Goal: Task Accomplishment & Management: Manage account settings

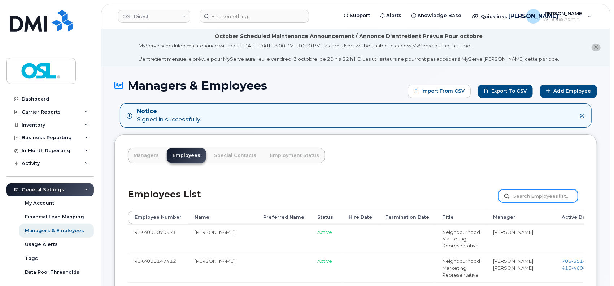
click at [523, 194] on input "text" at bounding box center [538, 195] width 79 height 13
paste input "REKA000151077"
type input "REKA000151077"
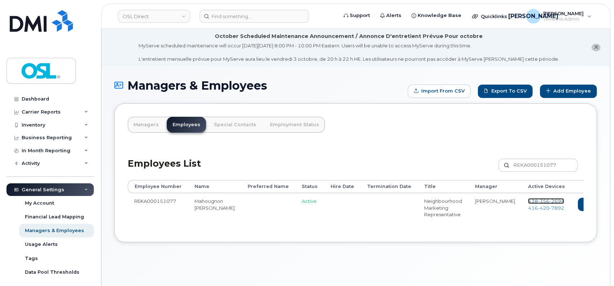
click at [538, 201] on span "356" at bounding box center [544, 201] width 12 height 6
click at [538, 209] on span "420" at bounding box center [544, 208] width 12 height 6
click at [608, 204] on link "Delete" at bounding box center [625, 204] width 35 height 13
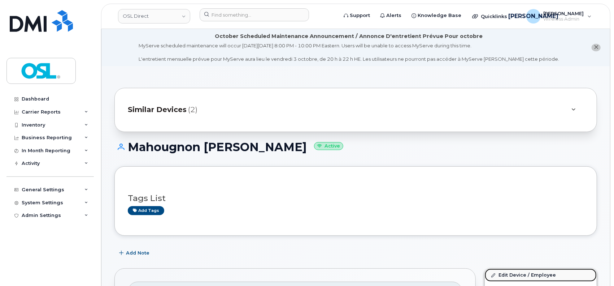
click at [507, 274] on link "Edit Device / Employee" at bounding box center [541, 274] width 112 height 13
click at [511, 273] on link "Edit Device / Employee" at bounding box center [541, 274] width 112 height 13
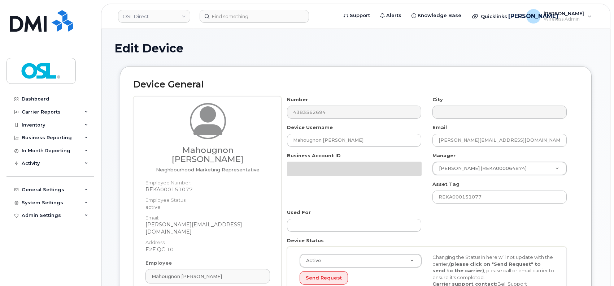
scroll to position [133, 0]
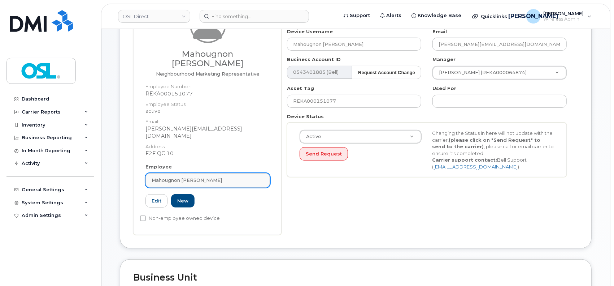
click at [209, 176] on link "Mahougnon [PERSON_NAME]" at bounding box center [208, 180] width 125 height 14
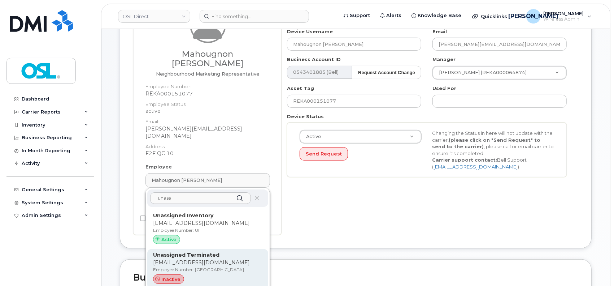
type input "unass"
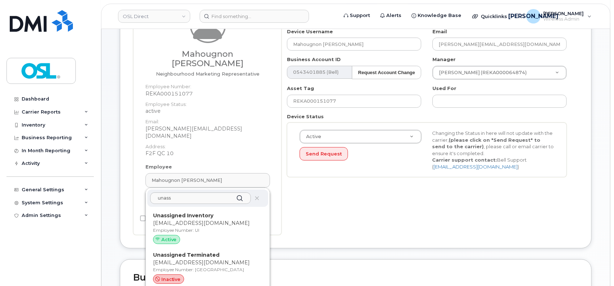
drag, startPoint x: 204, startPoint y: 253, endPoint x: 344, endPoint y: 51, distance: 246.4
click at [205, 259] on p "support_2@osldirect.com" at bounding box center [207, 263] width 109 height 8
type input "UT"
type input "Unassigned Terminated"
type input "support_2@osldirect.com"
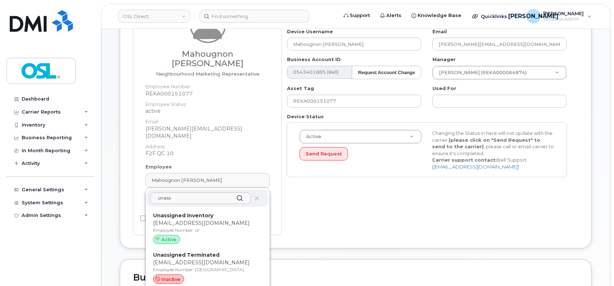
type input "4117510"
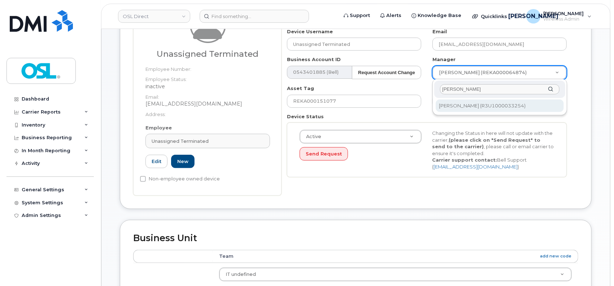
type input "patry"
type input "1527344"
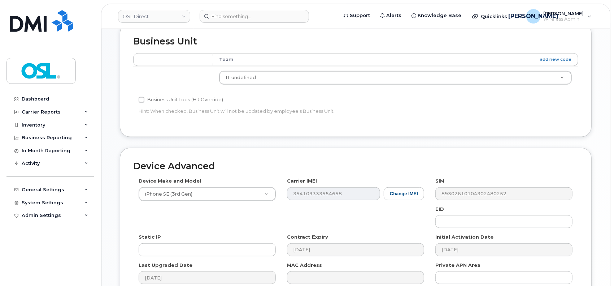
scroll to position [406, 0]
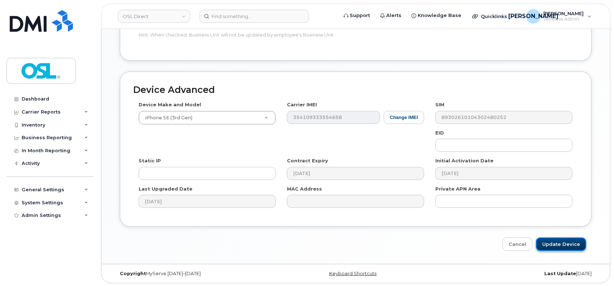
click at [561, 243] on input "Update Device" at bounding box center [561, 243] width 50 height 13
type input "Saving..."
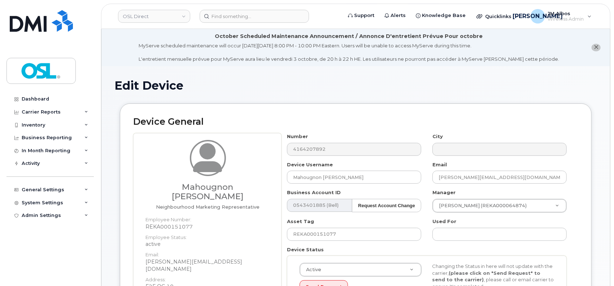
scroll to position [144, 0]
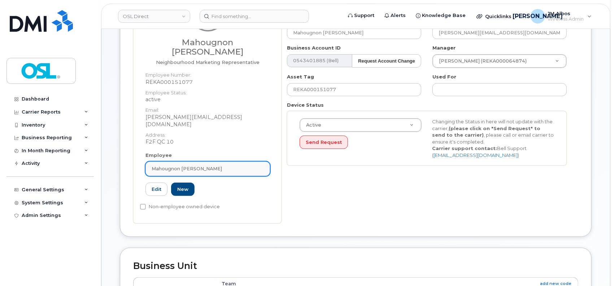
click at [199, 165] on span "Mahougnon Celestin Houngue" at bounding box center [187, 168] width 70 height 7
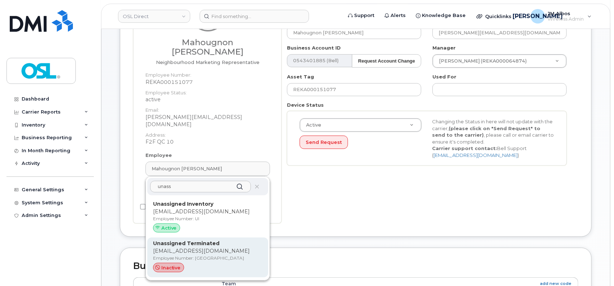
type input "unass"
click at [193, 255] on p "Employee Number: UT" at bounding box center [207, 258] width 109 height 6
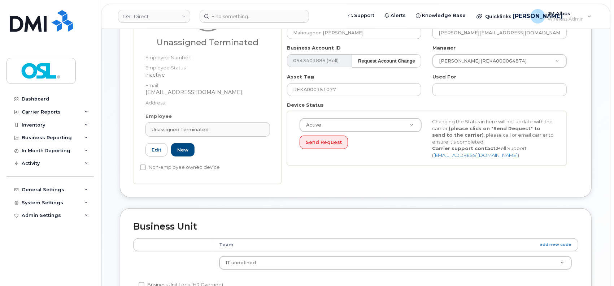
type input "UT"
type input "Unassigned Terminated"
type input "[EMAIL_ADDRESS][DOMAIN_NAME]"
type input "4117510"
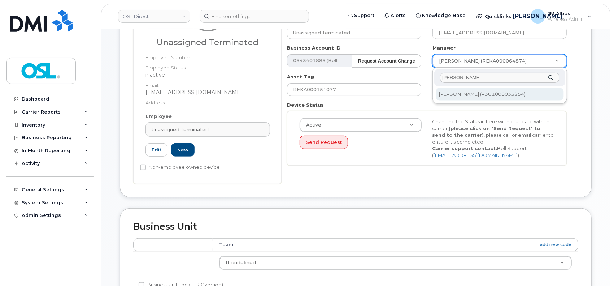
type input "patry"
type input "1527344"
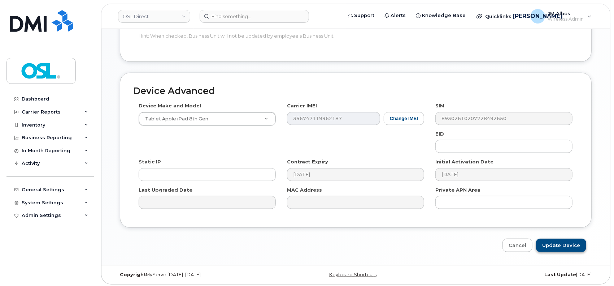
scroll to position [406, 0]
click at [567, 247] on input "Update Device" at bounding box center [561, 243] width 50 height 13
type input "Saving..."
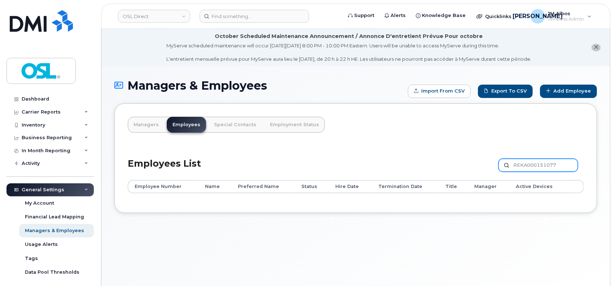
click at [527, 166] on input "REKA000151077" at bounding box center [538, 165] width 79 height 13
paste input "5180"
type input "REKA000155180"
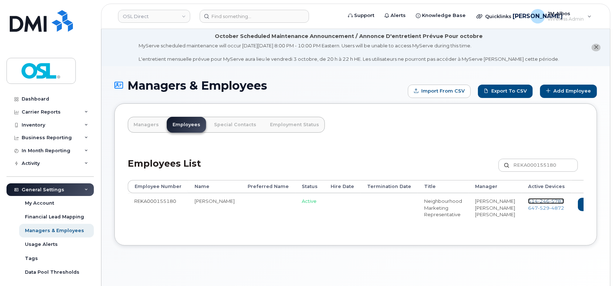
click at [550, 200] on span "5783" at bounding box center [557, 201] width 15 height 6
click at [550, 208] on span "4872" at bounding box center [557, 208] width 15 height 6
click at [608, 205] on link "Delete" at bounding box center [625, 204] width 35 height 13
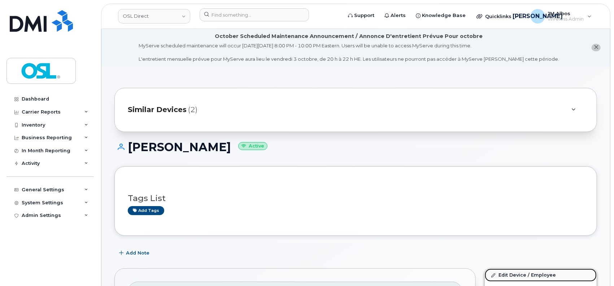
click at [517, 274] on link "Edit Device / Employee" at bounding box center [541, 274] width 112 height 13
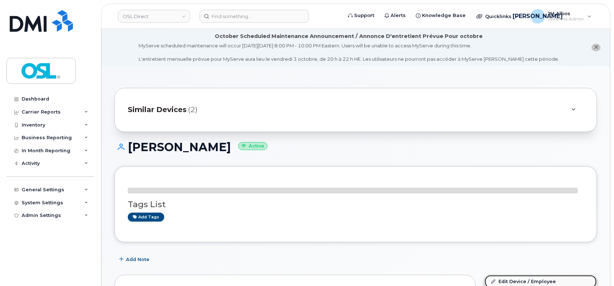
click at [506, 281] on link "Edit Device / Employee" at bounding box center [541, 281] width 112 height 13
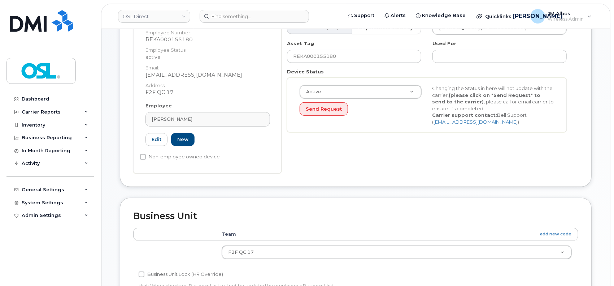
scroll to position [181, 0]
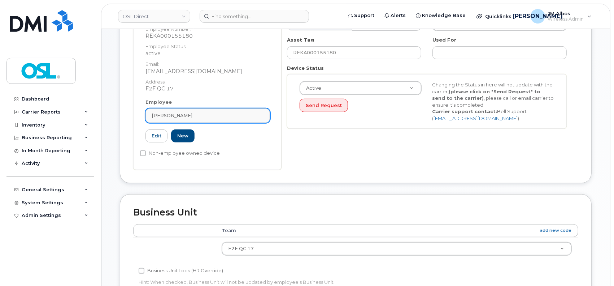
click at [214, 117] on div "[PERSON_NAME]" at bounding box center [208, 115] width 112 height 7
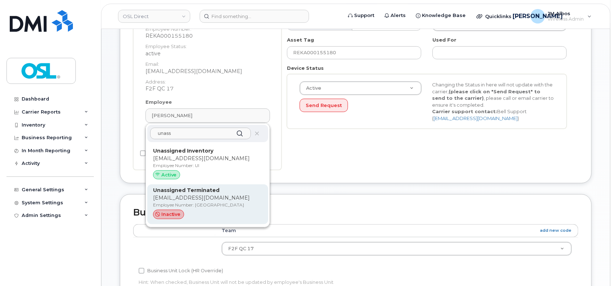
type input "unass"
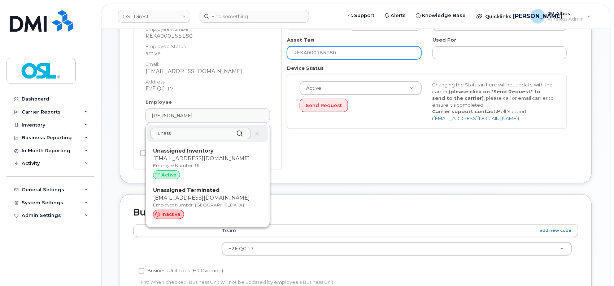
drag, startPoint x: 204, startPoint y: 200, endPoint x: 350, endPoint y: 48, distance: 210.7
click at [204, 200] on p "[EMAIL_ADDRESS][DOMAIN_NAME]" at bounding box center [207, 198] width 109 height 8
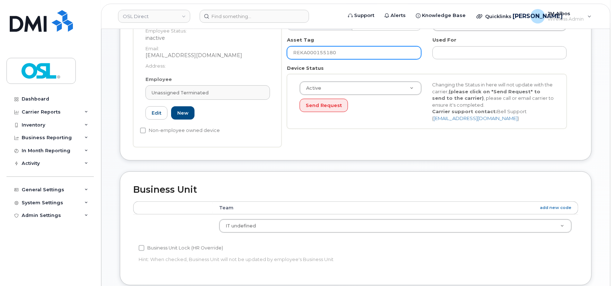
type input "UT"
type input "Unassigned Terminated"
type input "[EMAIL_ADDRESS][DOMAIN_NAME]"
type input "4117510"
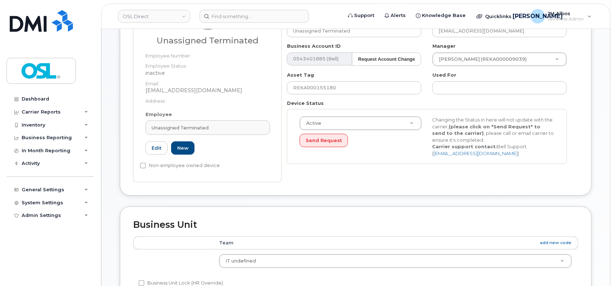
scroll to position [133, 0]
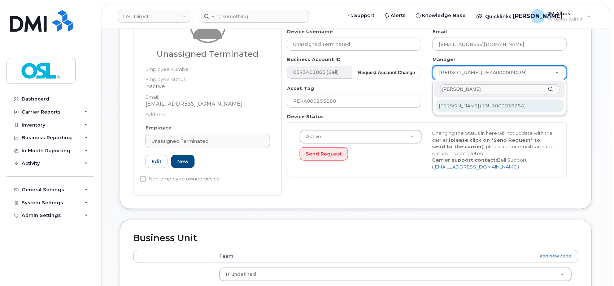
type input "patry"
type input "1527344"
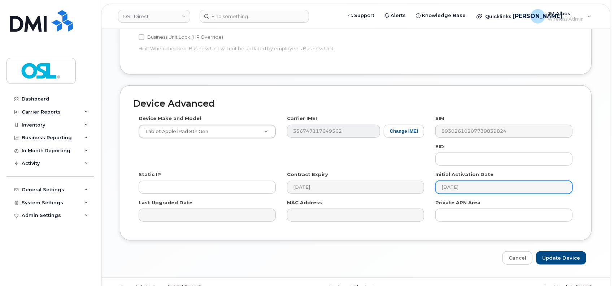
scroll to position [406, 0]
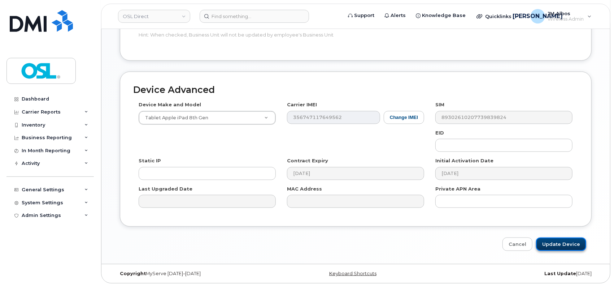
click at [558, 239] on input "Update Device" at bounding box center [561, 243] width 50 height 13
type input "Saving..."
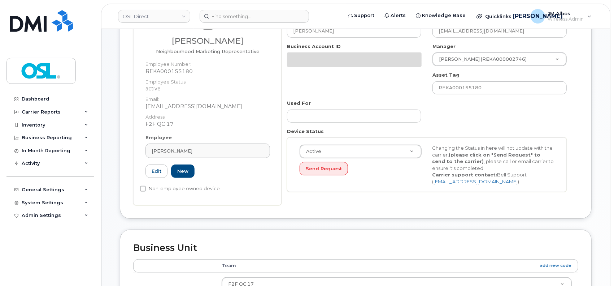
scroll to position [144, 0]
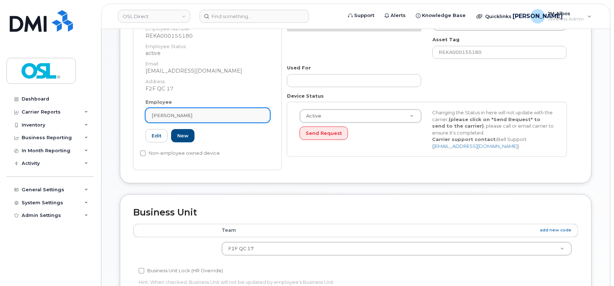
click at [218, 112] on div "Moussa Kandji" at bounding box center [208, 115] width 112 height 7
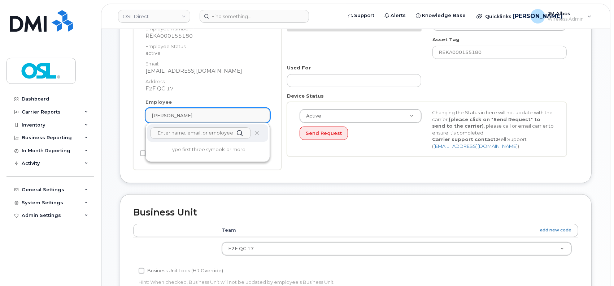
scroll to position [181, 0]
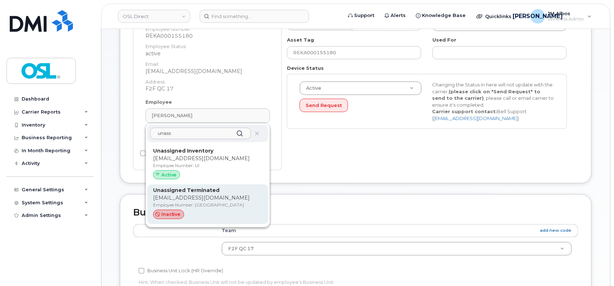
type input "unass"
click at [200, 198] on p "support_2@osldirect.com" at bounding box center [207, 198] width 109 height 8
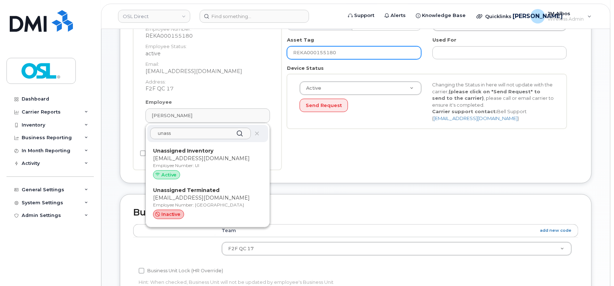
type input "UT"
type input "Unassigned Terminated"
type input "support_2@osldirect.com"
type input "4117510"
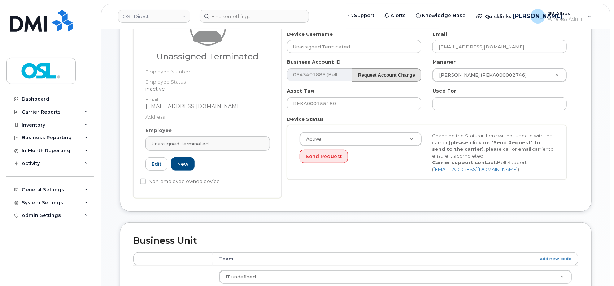
scroll to position [85, 0]
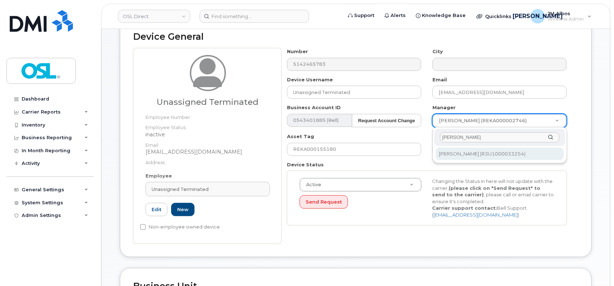
type input "patry"
type input "1527344"
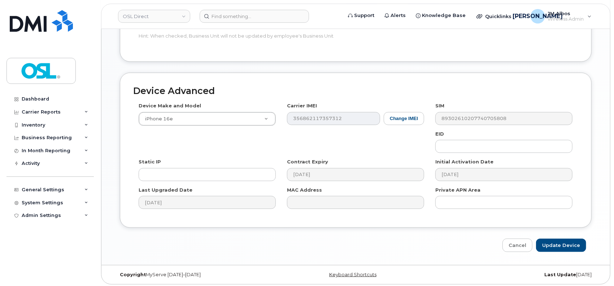
scroll to position [406, 0]
click at [550, 243] on input "Update Device" at bounding box center [561, 243] width 50 height 13
type input "Saving..."
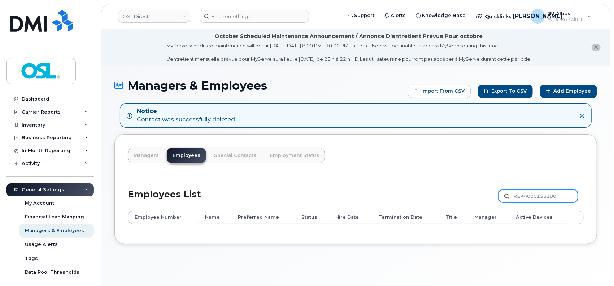
click at [531, 195] on input "REKA000155180" at bounding box center [538, 195] width 79 height 13
paste input "335"
type input "REKA000155335"
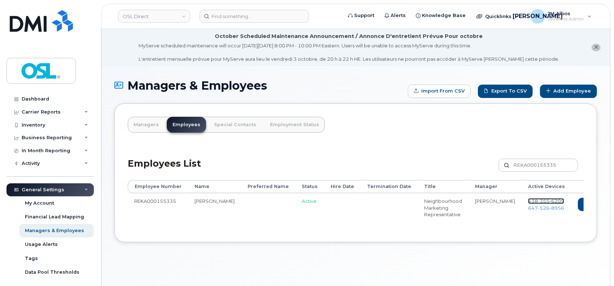
click at [538, 199] on span "355" at bounding box center [544, 201] width 12 height 6
click at [528, 208] on span "[PHONE_NUMBER]" at bounding box center [546, 208] width 36 height 6
click at [608, 202] on link "Delete" at bounding box center [625, 204] width 35 height 13
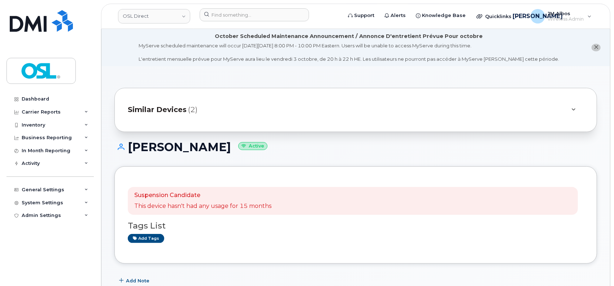
scroll to position [48, 0]
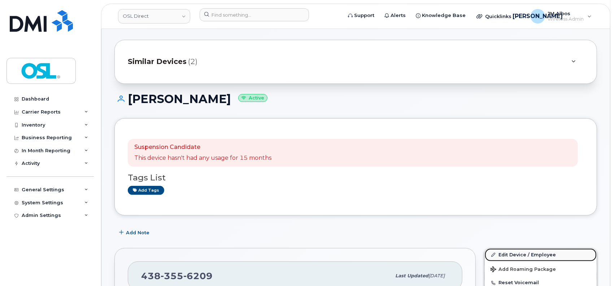
click at [502, 257] on link "Edit Device / Employee" at bounding box center [541, 254] width 112 height 13
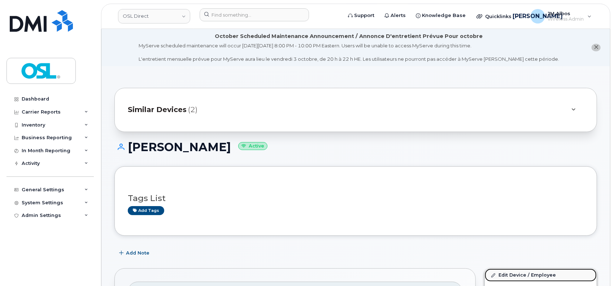
click at [512, 276] on link "Edit Device / Employee" at bounding box center [541, 274] width 112 height 13
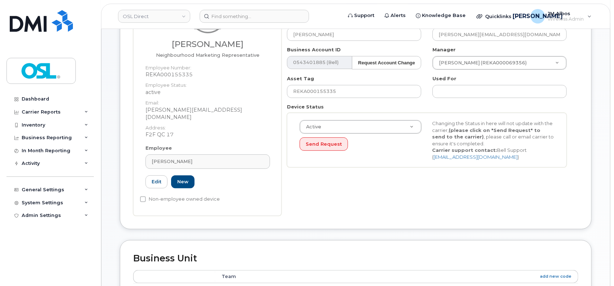
scroll to position [144, 0]
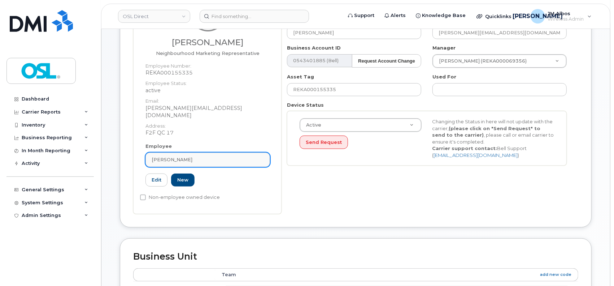
click at [207, 156] on div "[PERSON_NAME]" at bounding box center [208, 159] width 112 height 7
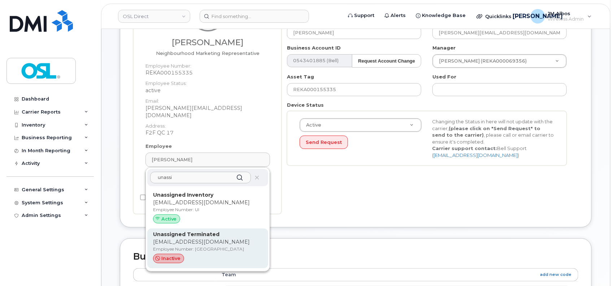
type input "unassi"
click at [198, 238] on p "[EMAIL_ADDRESS][DOMAIN_NAME]" at bounding box center [207, 242] width 109 height 8
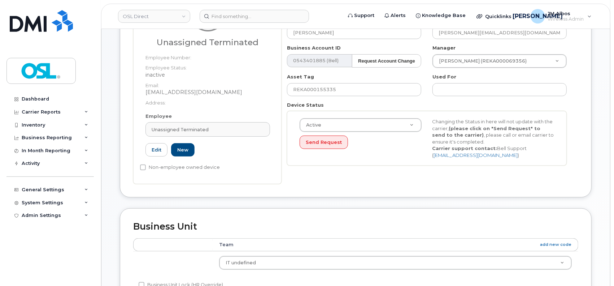
type input "UT"
type input "Unassigned Terminated"
type input "[EMAIL_ADDRESS][DOMAIN_NAME]"
type input "4117510"
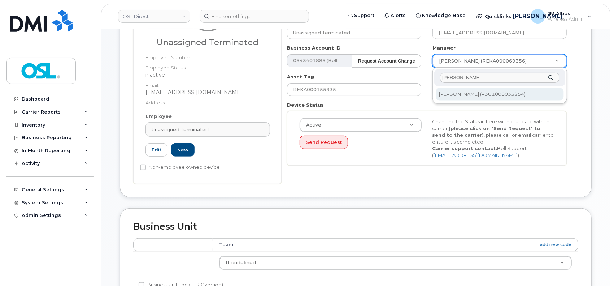
type input "patry"
type input "1527344"
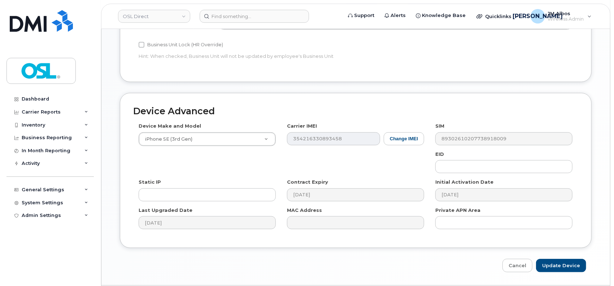
scroll to position [385, 0]
drag, startPoint x: 561, startPoint y: 263, endPoint x: 545, endPoint y: 248, distance: 21.7
click at [562, 263] on input "Update Device" at bounding box center [561, 264] width 50 height 13
type input "Saving..."
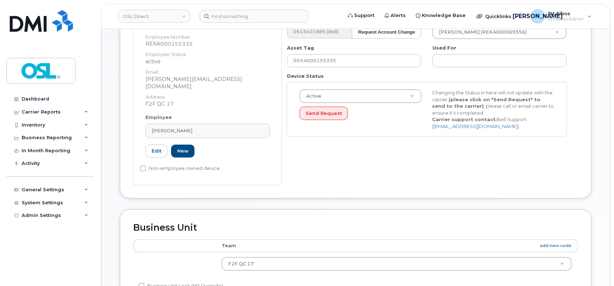
scroll to position [192, 0]
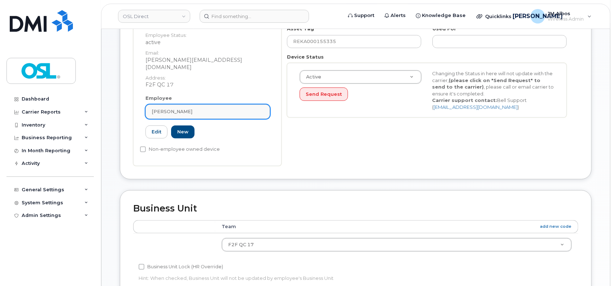
click at [192, 108] on div "[PERSON_NAME]" at bounding box center [208, 111] width 112 height 7
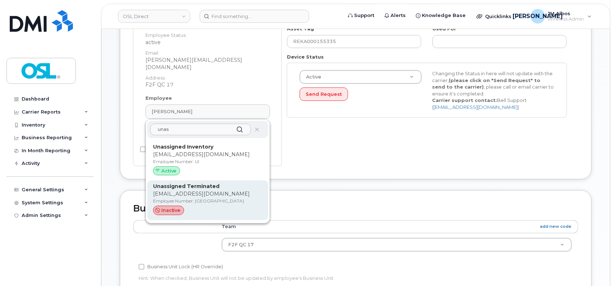
type input "unas"
click at [182, 190] on div "Unassigned Terminated support_2@osldirect.com Employee Number: UT inactive" at bounding box center [207, 199] width 109 height 35
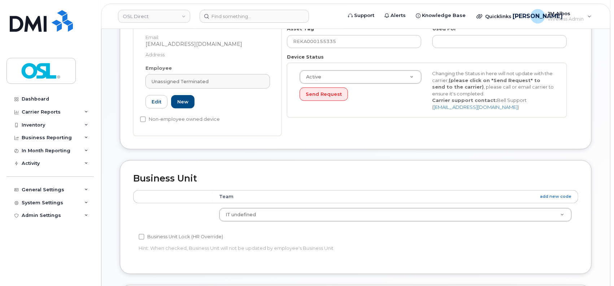
type input "UT"
type input "Unassigned Terminated"
type input "support_2@osldirect.com"
type input "4117510"
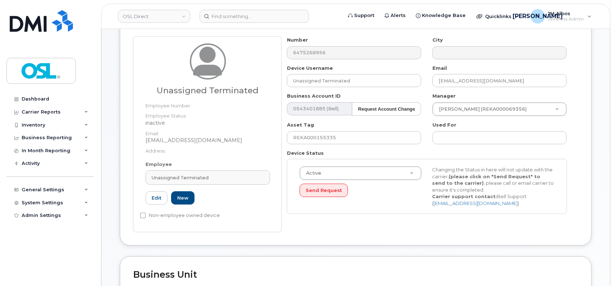
scroll to position [96, 0]
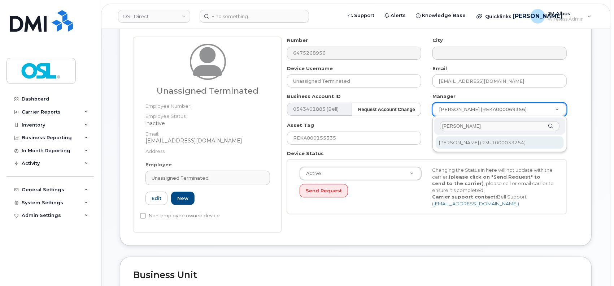
type input "patry"
type input "1527344"
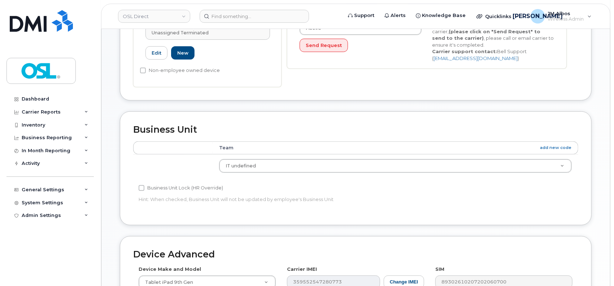
scroll to position [385, 0]
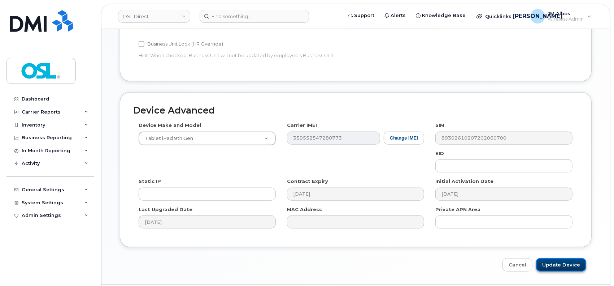
click at [555, 265] on input "Update Device" at bounding box center [561, 264] width 50 height 13
type input "Saving..."
